Goal: Information Seeking & Learning: Understand process/instructions

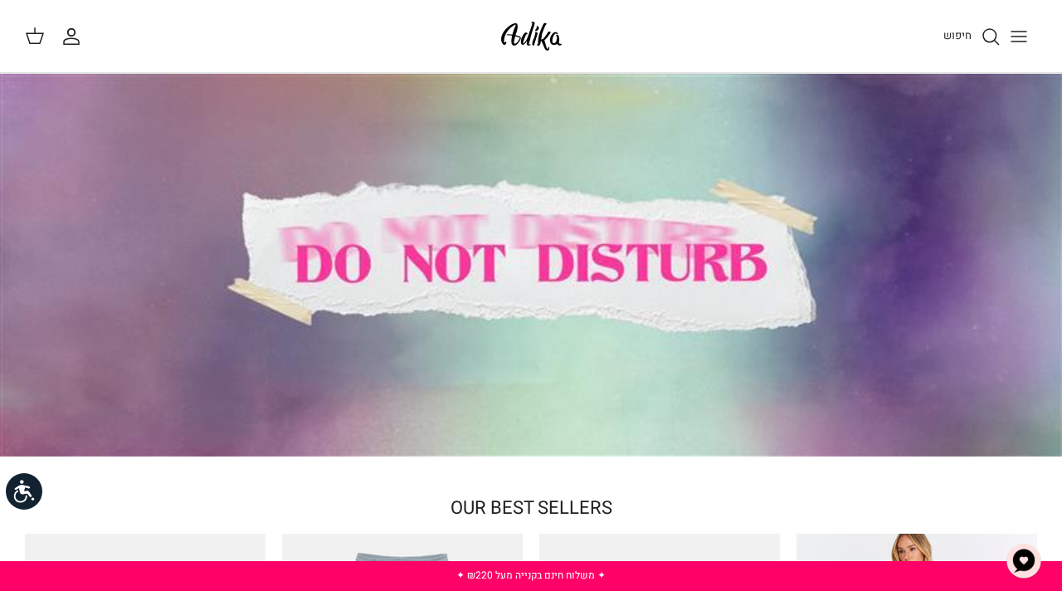
click at [1026, 32] on line "Toggle menu" at bounding box center [1018, 32] width 15 height 0
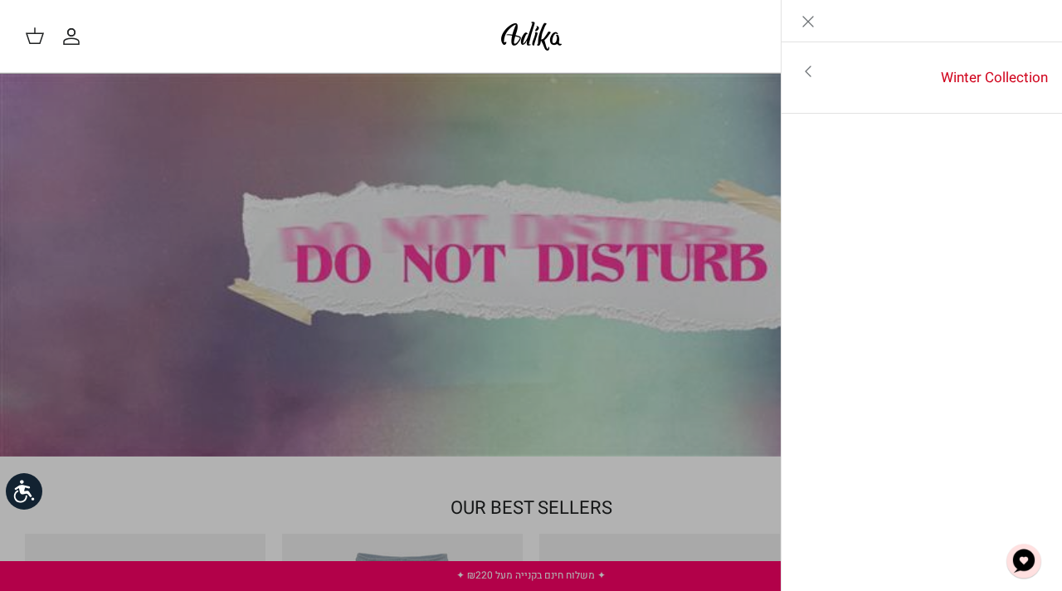
click at [820, 19] on link "Close" at bounding box center [808, 20] width 53 height 41
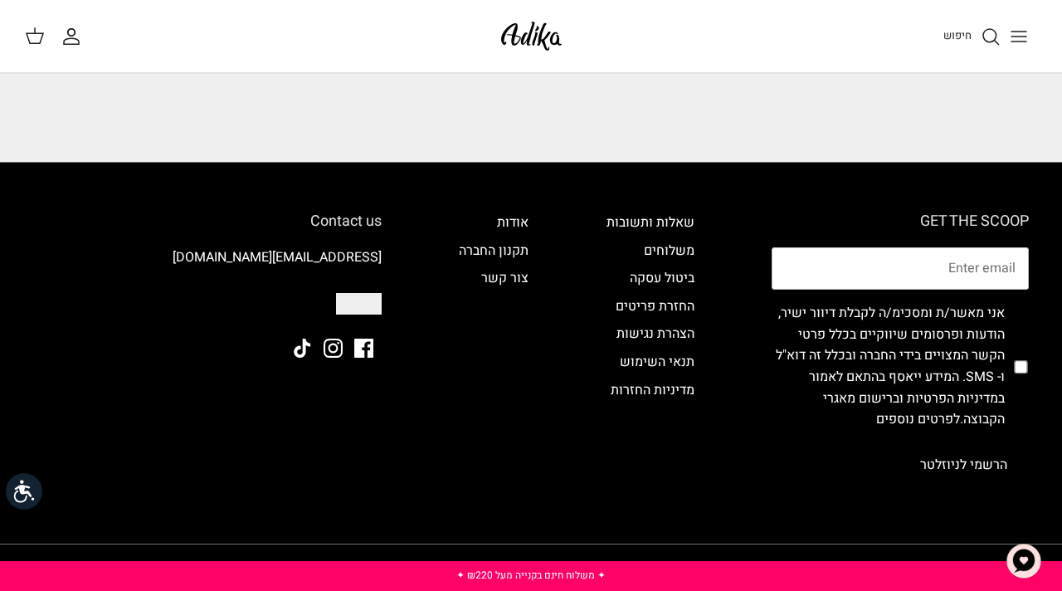
scroll to position [1432, 0]
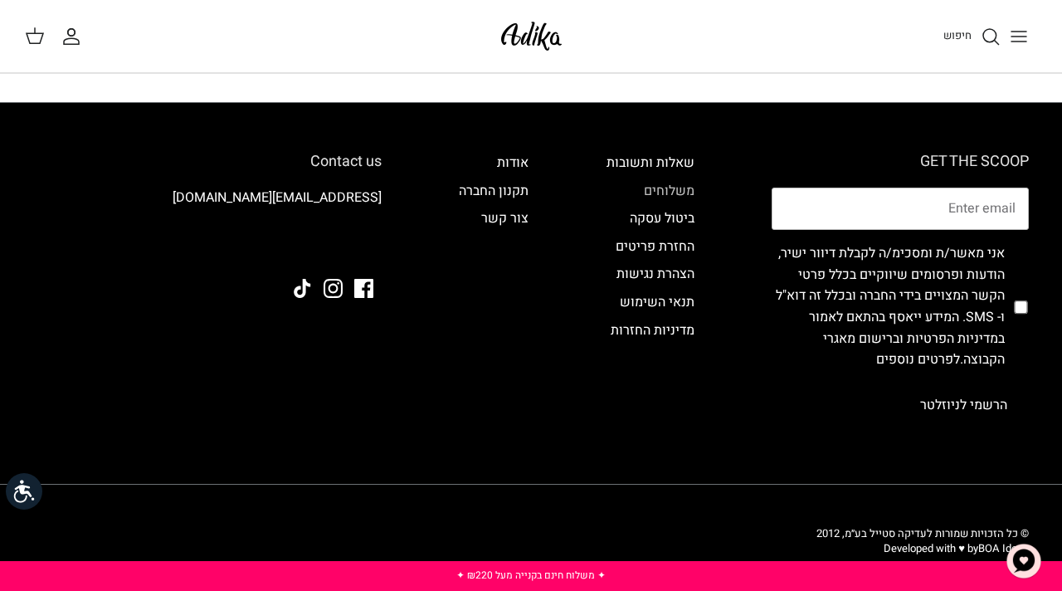
click at [673, 181] on link "משלוחים" at bounding box center [669, 191] width 51 height 20
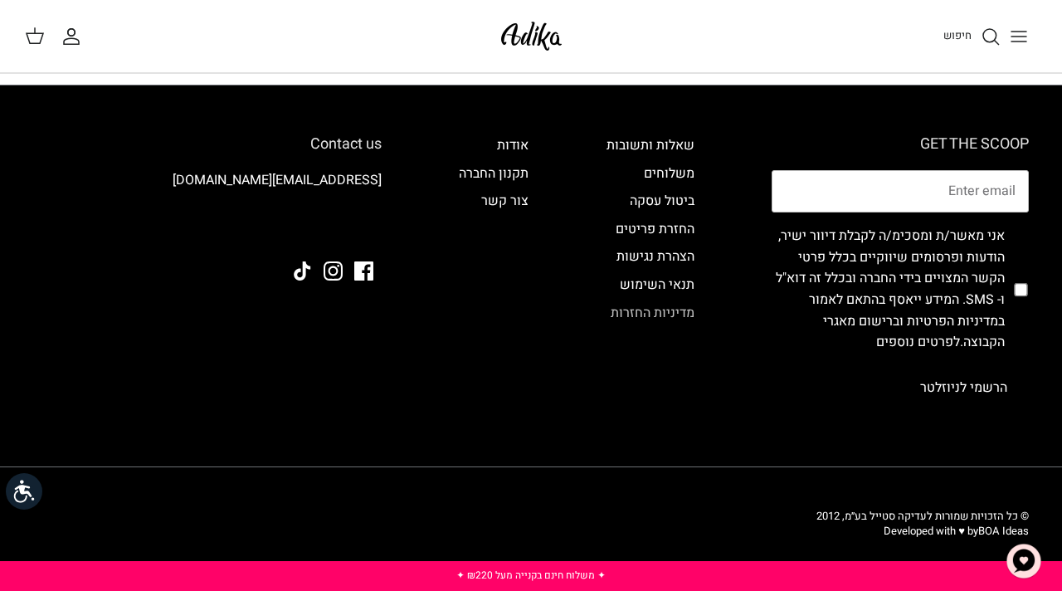
click at [645, 314] on link "מדיניות החזרות" at bounding box center [653, 313] width 84 height 20
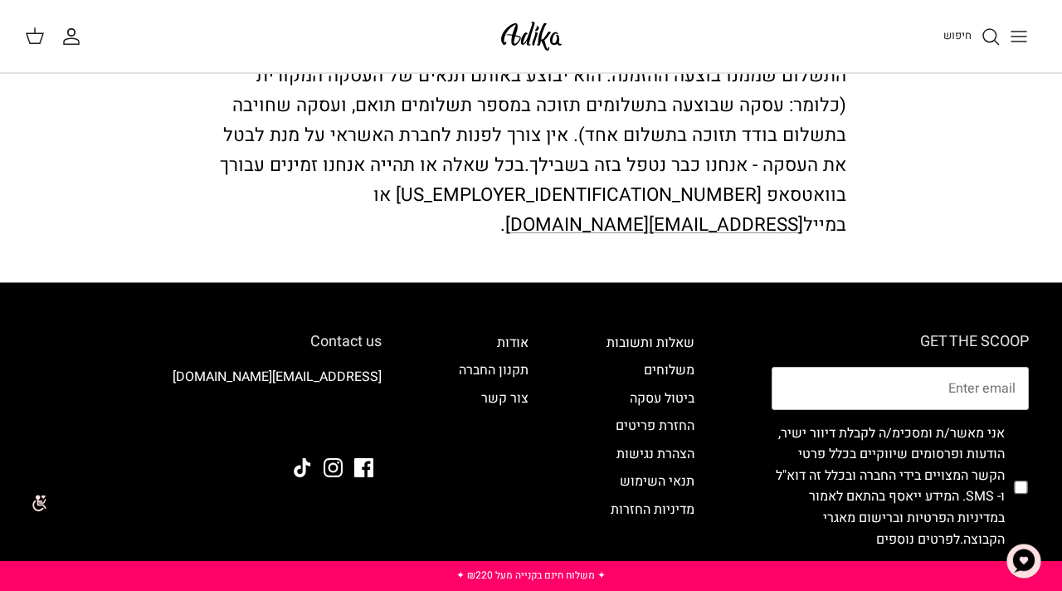
scroll to position [159, 0]
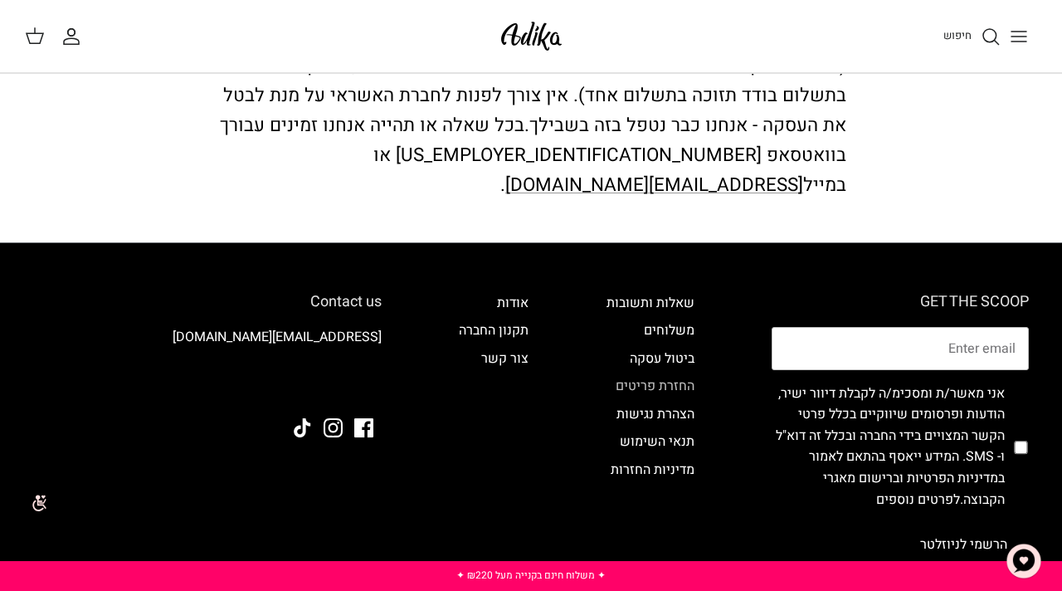
click at [669, 376] on link "החזרת פריטים" at bounding box center [655, 386] width 79 height 20
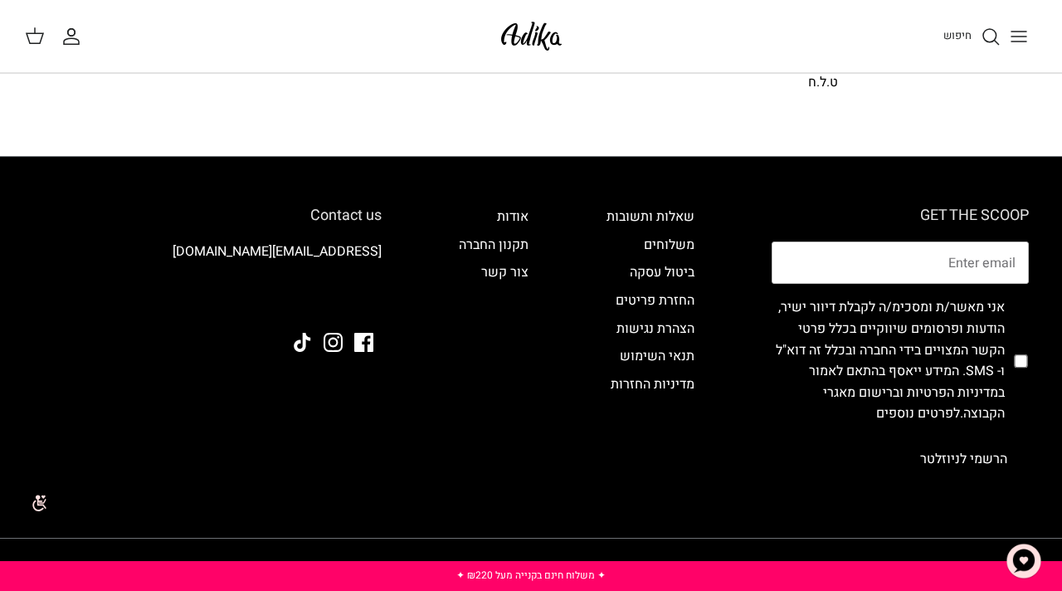
scroll to position [1345, 0]
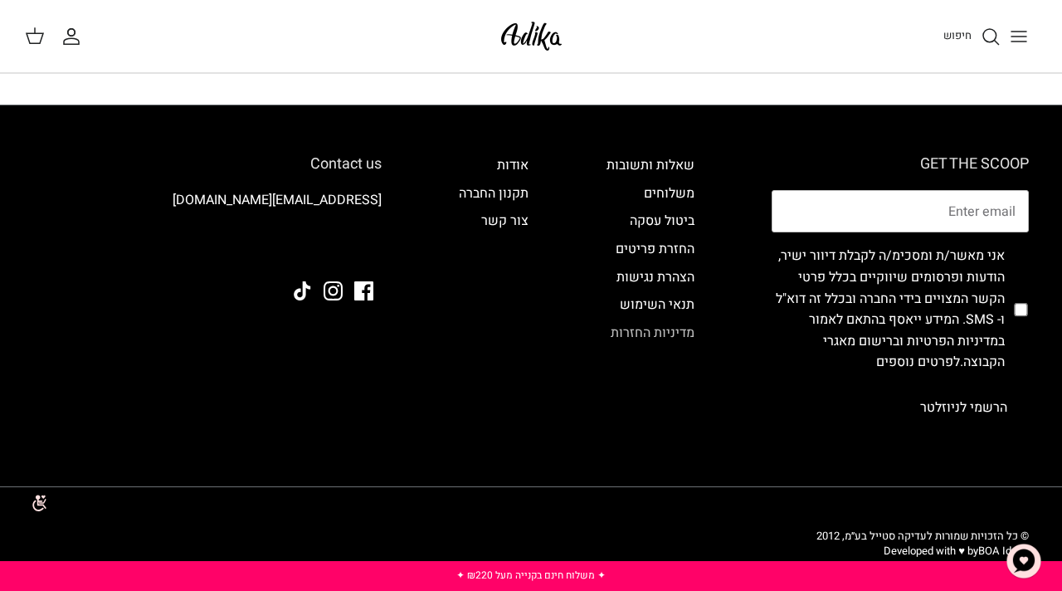
click at [671, 323] on link "מדיניות החזרות" at bounding box center [653, 333] width 84 height 20
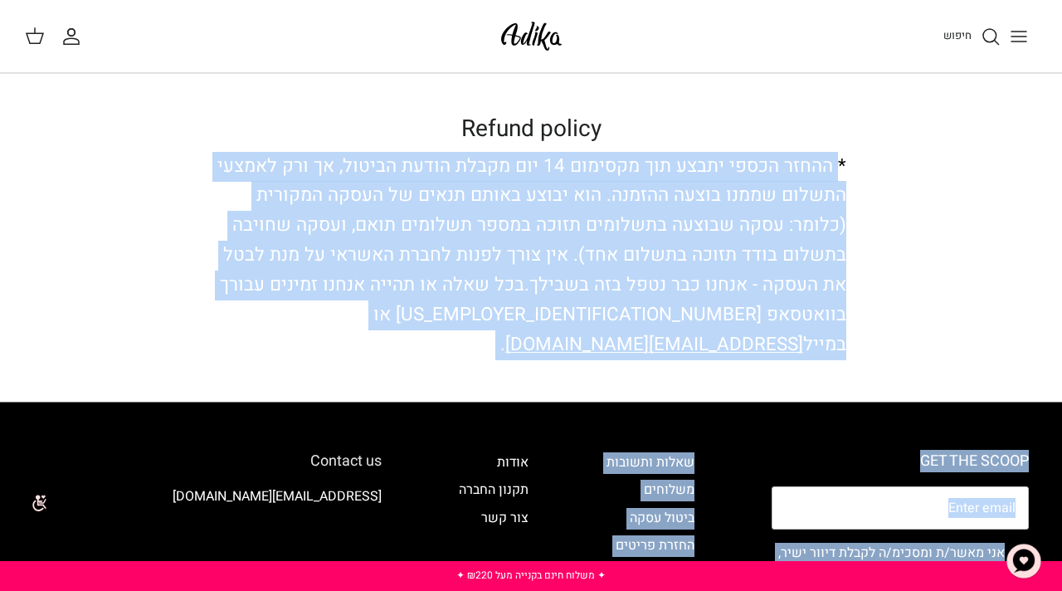
drag, startPoint x: 836, startPoint y: 164, endPoint x: 523, endPoint y: 412, distance: 399.3
click at [523, 412] on body "שִׂים לֵב: בְּאֲתָר זֶה מֻפְעֶלֶת מַעֲרֶכֶת נָגִישׁ בִּקְלִיק הַמְּסַיַּעַת לִנ…" at bounding box center [531, 454] width 1062 height 908
copy body "ההחזר הכספי יתבצע תוך מקסימום 14 יום מקבלת הודעת הביטול, אך ורק לאמצעי התשלום ש…"
click at [942, 308] on div "Refund policy * ההחזר הכספי יתבצע תוך מקסימום 14 יום מקבלת הודעת הביטול, אך ורק…" at bounding box center [531, 237] width 1062 height 245
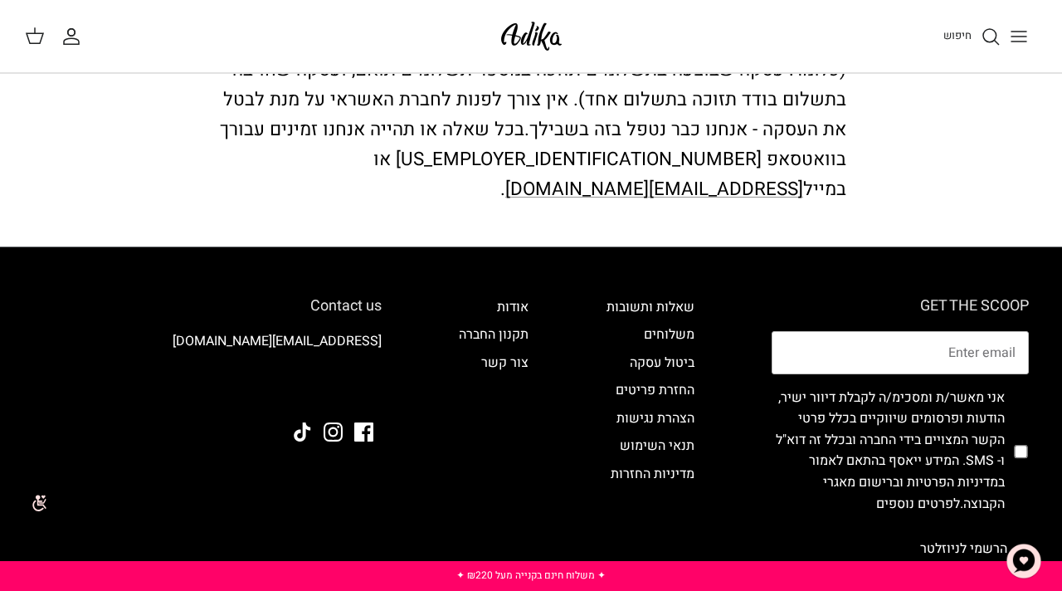
scroll to position [158, 0]
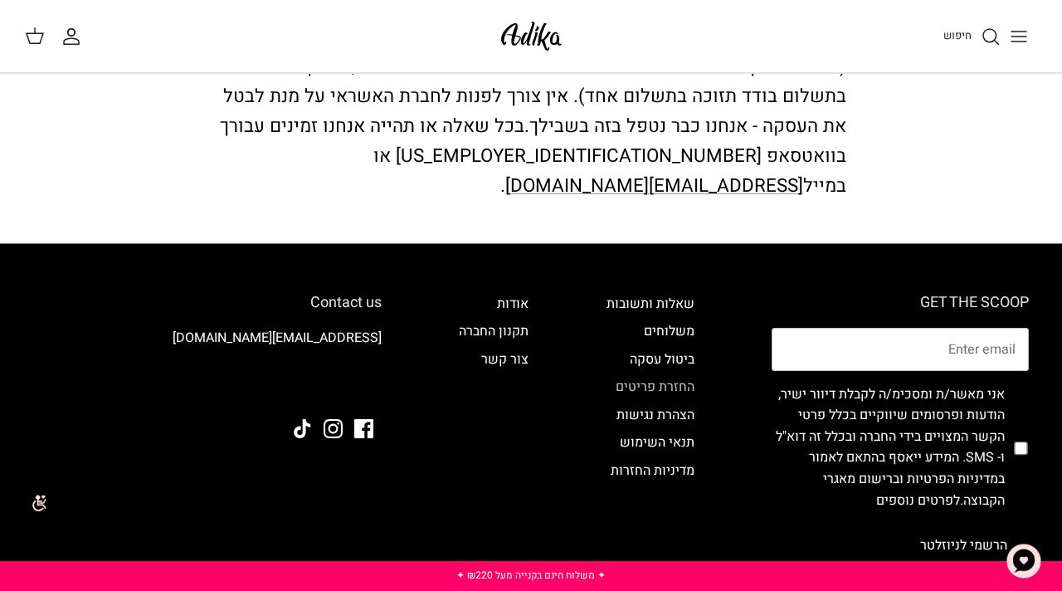
click at [669, 377] on link "החזרת פריטים" at bounding box center [655, 387] width 79 height 20
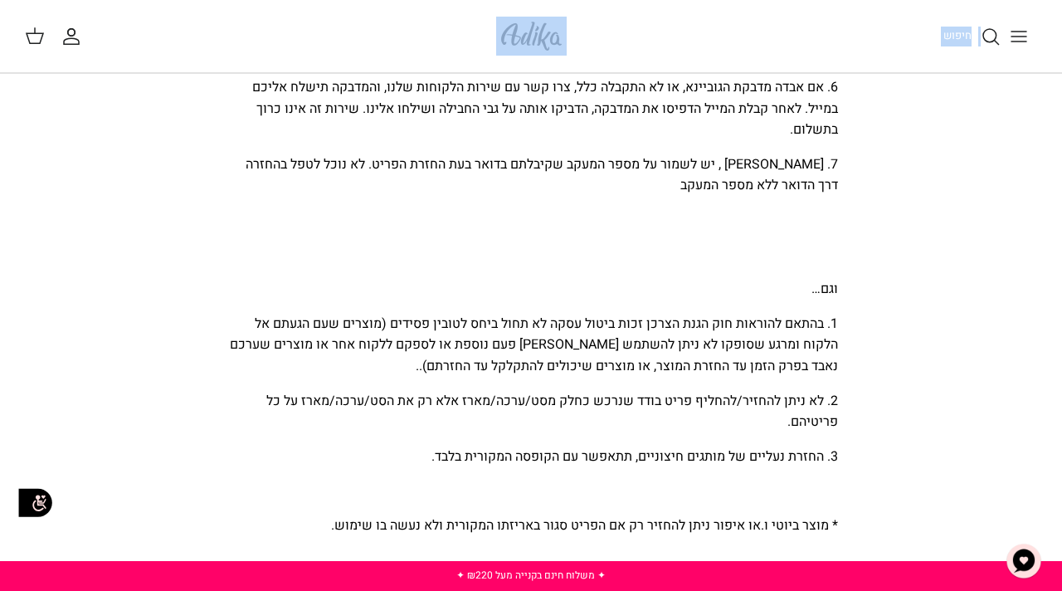
scroll to position [691, 0]
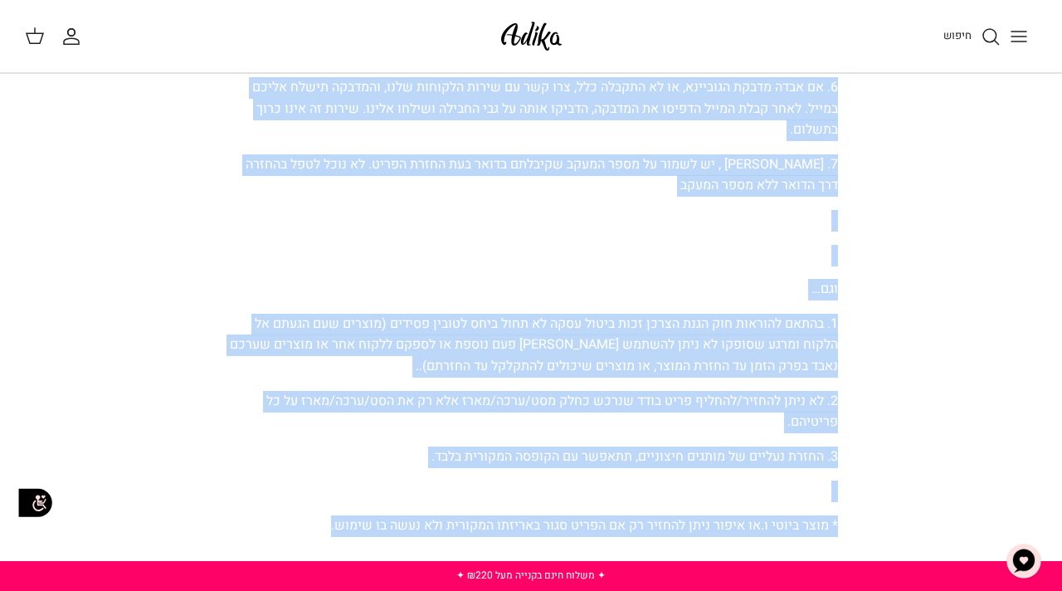
drag, startPoint x: 606, startPoint y: 126, endPoint x: 348, endPoint y: 431, distance: 399.6
click at [255, 530] on div "החלפות והחזרות אם ברצונכם להחזיר את הפריט שרכשתם אפשר לעשות זאת בלי בעיה ובחינם…" at bounding box center [531, 70] width 664 height 1293
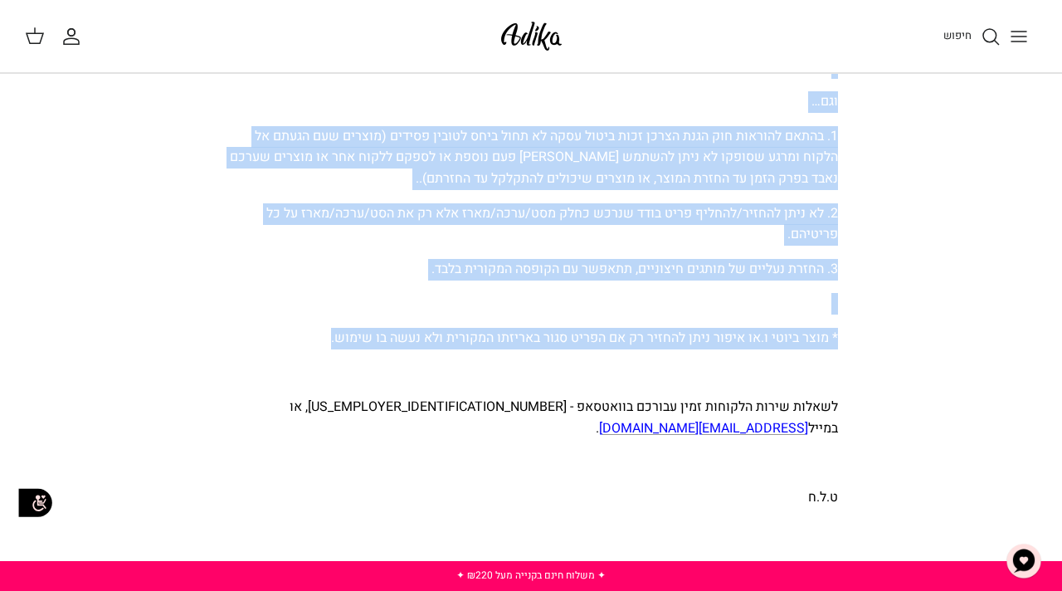
scroll to position [876, 0]
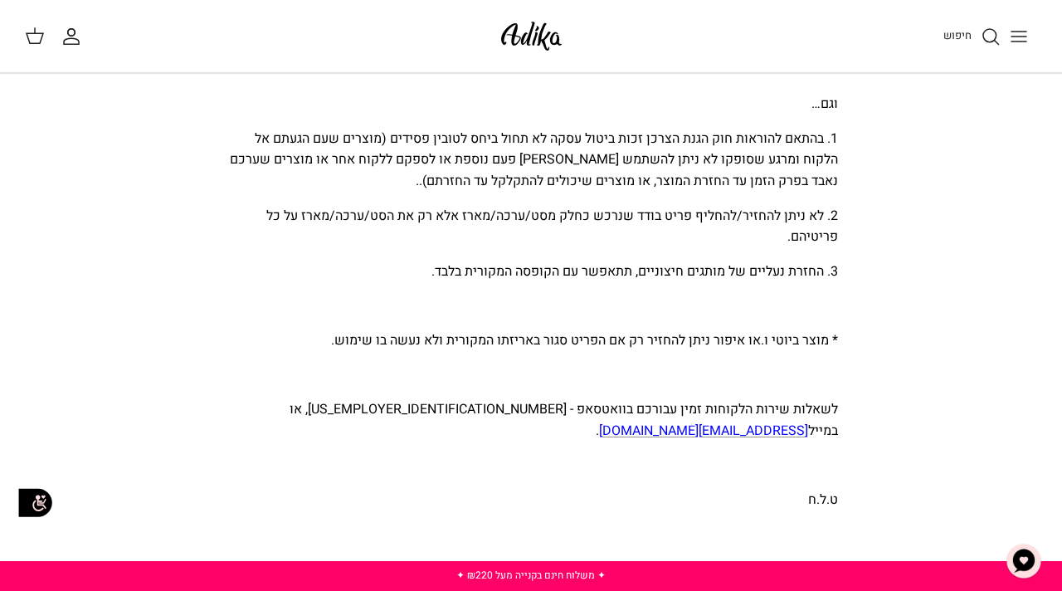
click at [372, 419] on p "לשאלות שירות הלקוחות זמין עבורכם בוואטסאפ - [US_EMPLOYER_IDENTIFICATION_NUMBER]…" at bounding box center [531, 420] width 614 height 42
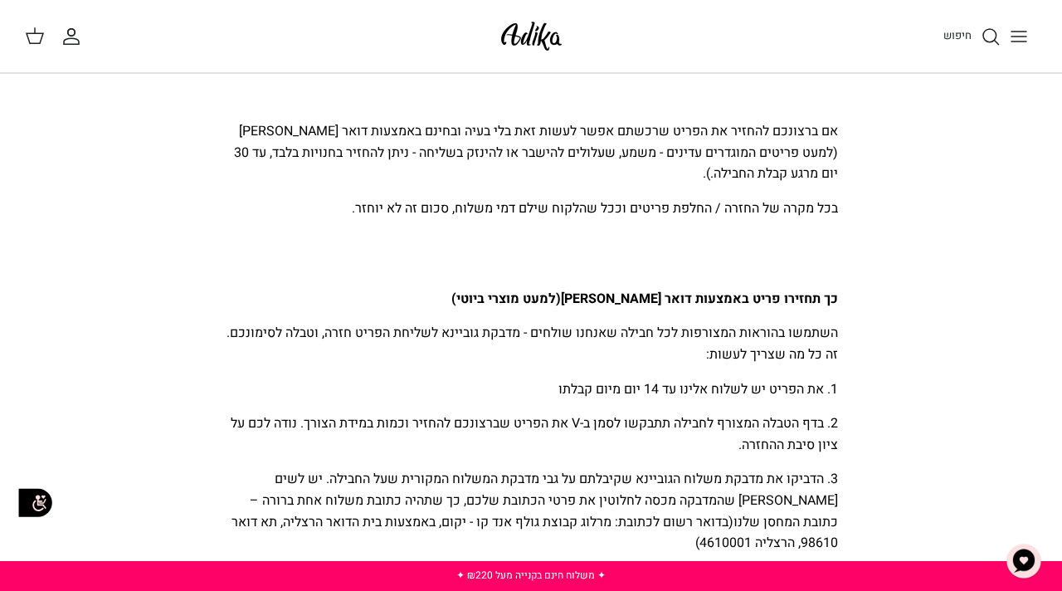
scroll to position [0, 0]
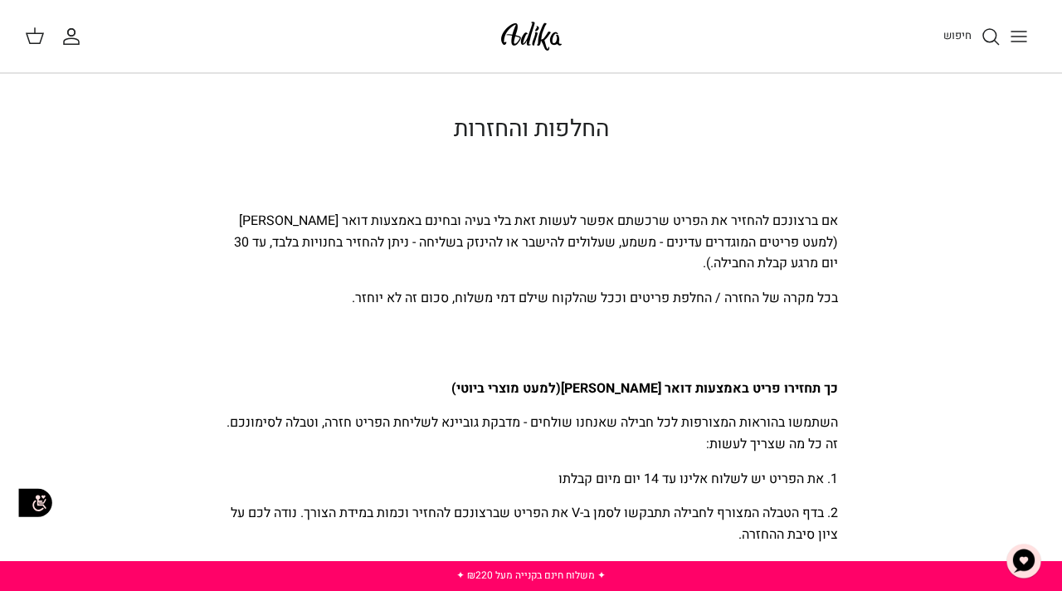
drag, startPoint x: 804, startPoint y: 478, endPoint x: 830, endPoint y: -17, distance: 495.1
click at [821, 140] on h1 "החלפות והחזרות" at bounding box center [531, 129] width 614 height 28
drag, startPoint x: 821, startPoint y: 140, endPoint x: 821, endPoint y: 165, distance: 24.9
drag, startPoint x: 784, startPoint y: 261, endPoint x: 733, endPoint y: 95, distance: 173.7
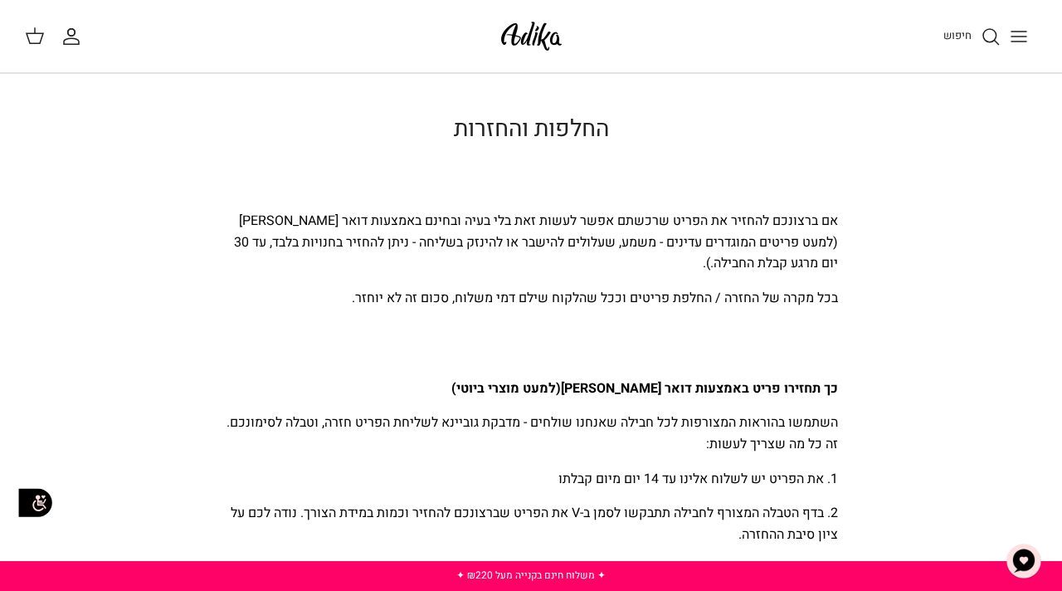
copy div "loremi dolorsi am consect adipis el seddo eiusmo temp incid utl etd magn aliqua…"
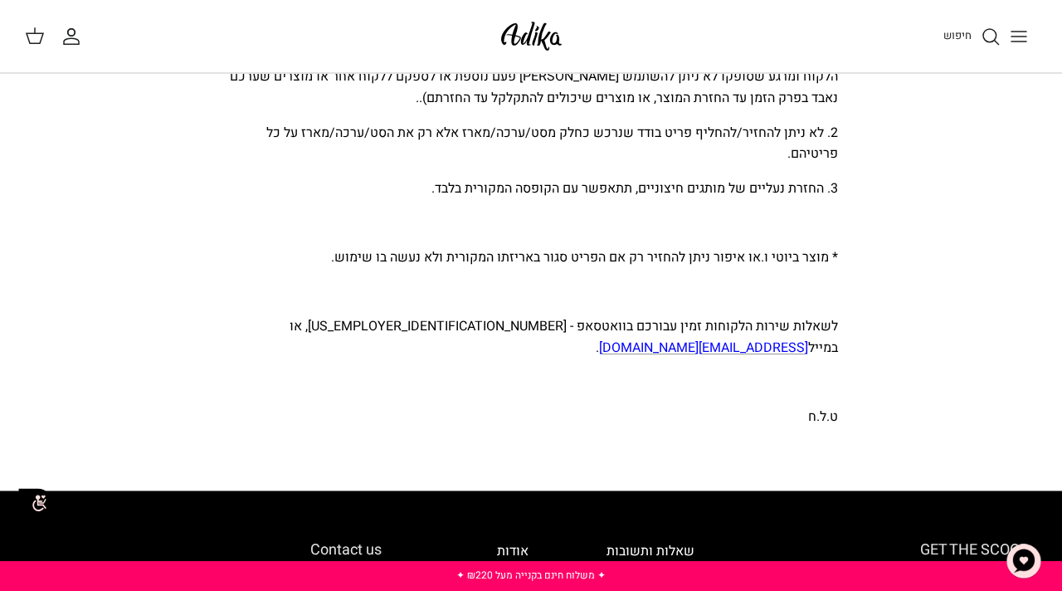
scroll to position [1345, 0]
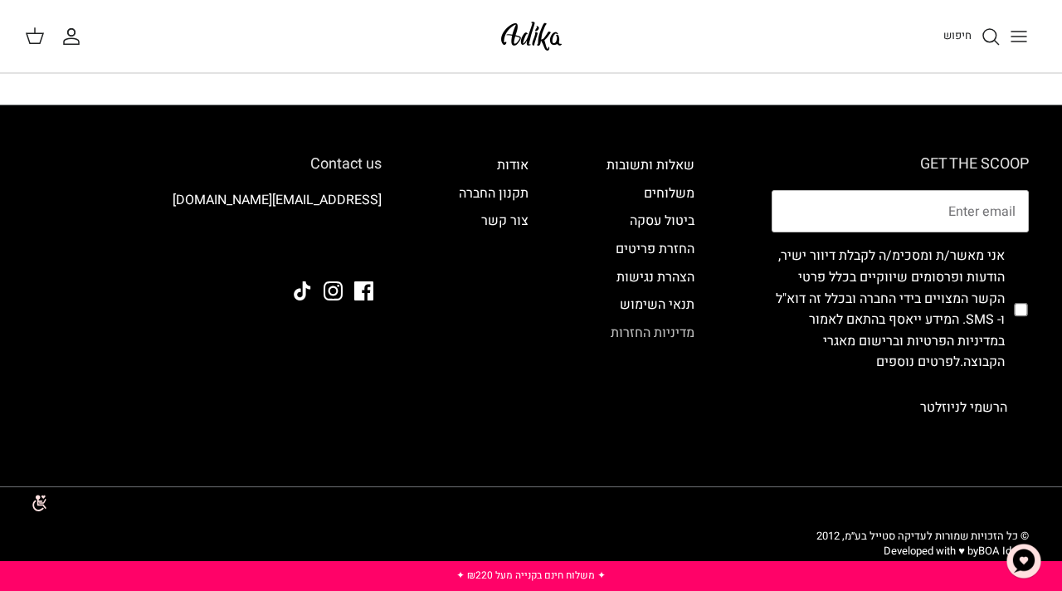
click at [640, 323] on link "מדיניות החזרות" at bounding box center [653, 333] width 84 height 20
